Goal: Navigation & Orientation: Find specific page/section

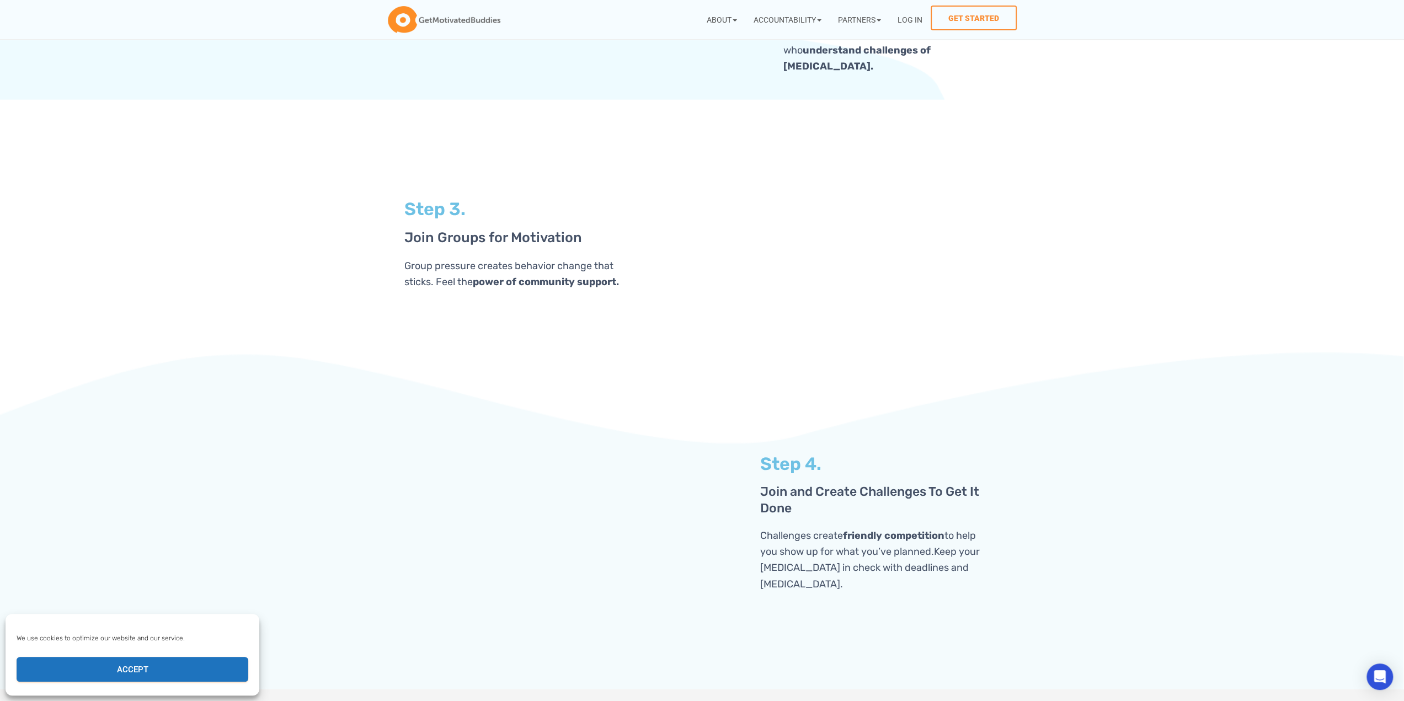
scroll to position [2015, 0]
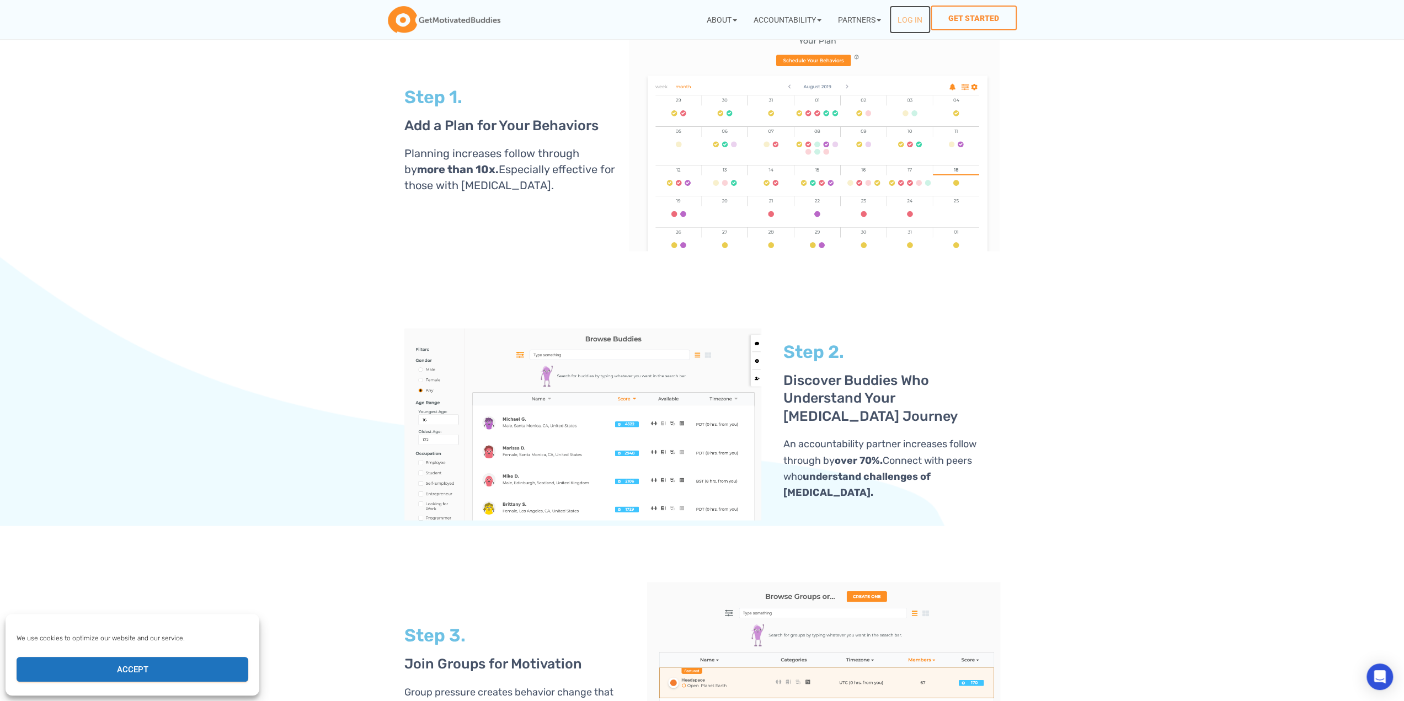
click at [912, 20] on link "Log In" at bounding box center [909, 20] width 41 height 28
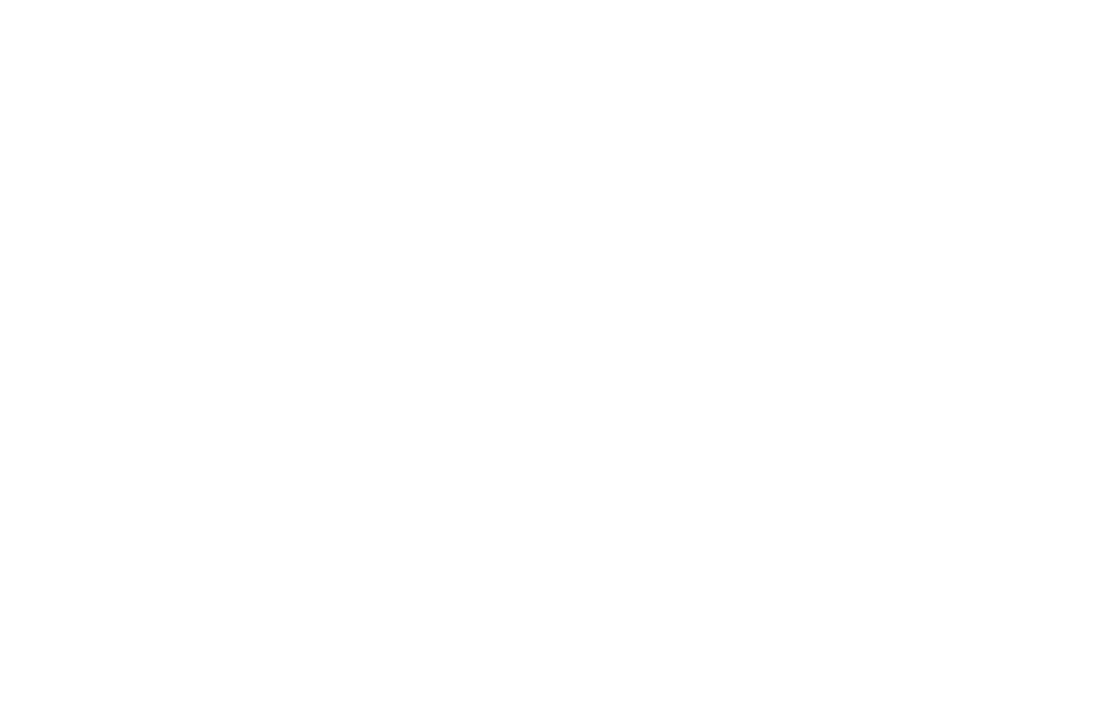
click at [909, 4] on div at bounding box center [552, 4] width 1097 height 0
